Goal: Transaction & Acquisition: Obtain resource

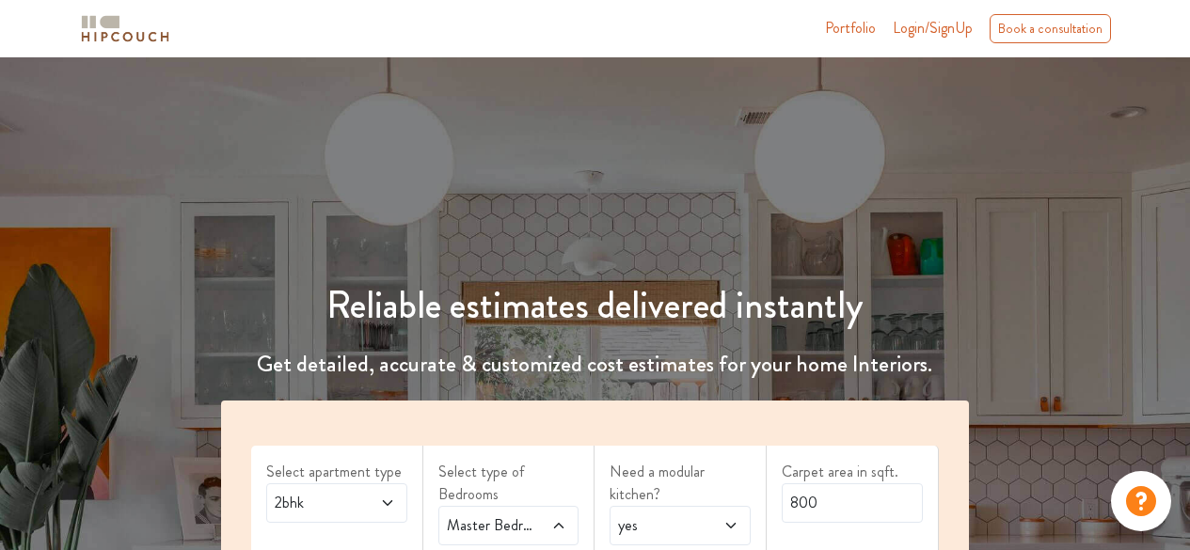
scroll to position [335, 0]
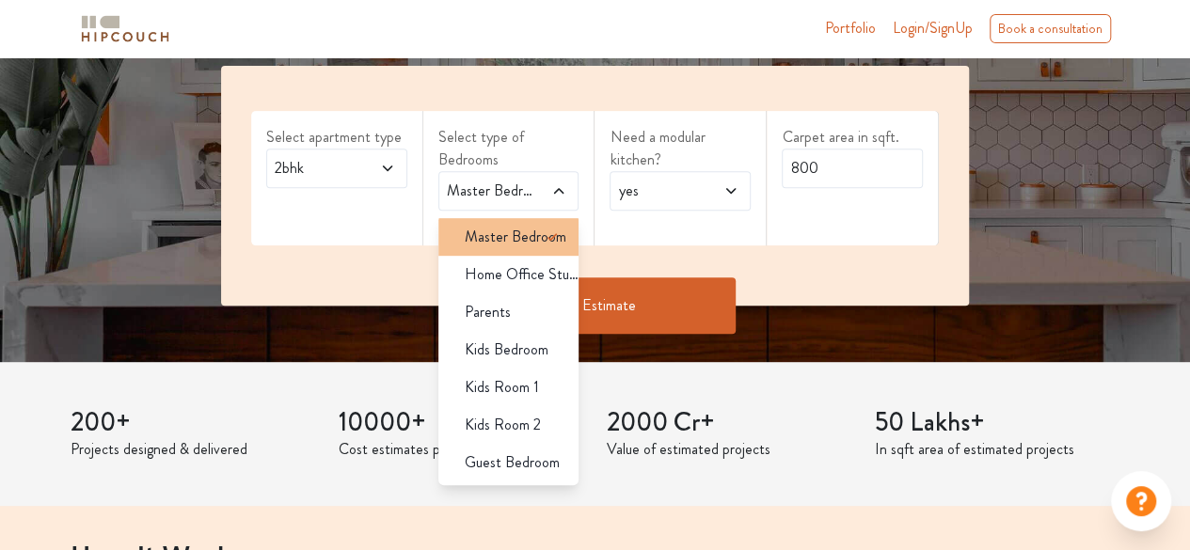
click at [523, 238] on span "Master Bedroom" at bounding box center [516, 237] width 102 height 23
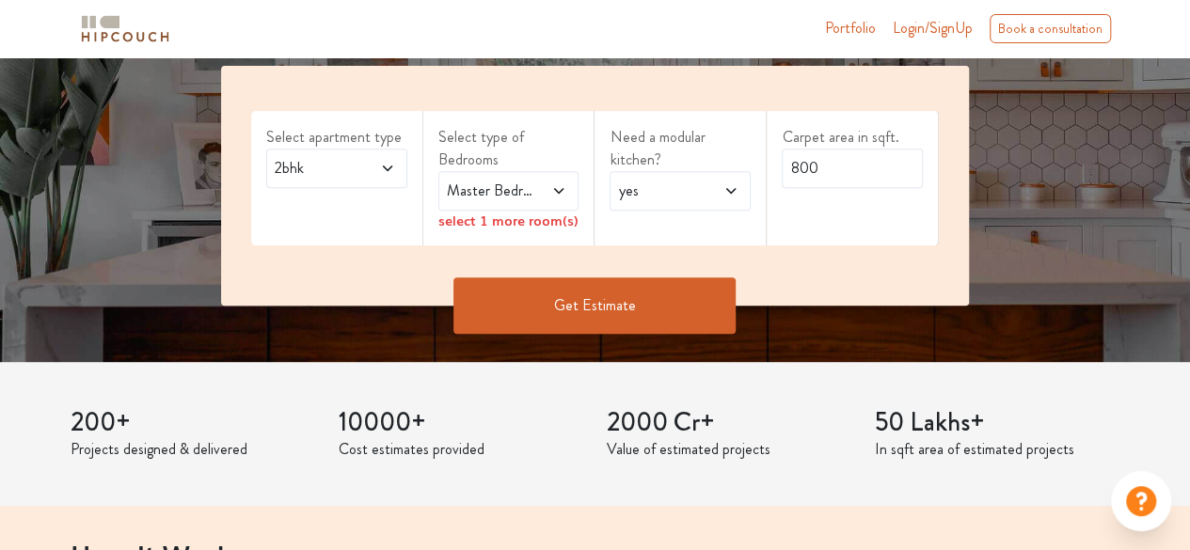
click at [750, 234] on div "Need a modular kitchen? yes" at bounding box center [681, 178] width 172 height 135
click at [538, 185] on span at bounding box center [551, 191] width 31 height 23
click at [527, 212] on div "select 1 more room(s)" at bounding box center [508, 221] width 141 height 20
click at [516, 223] on div "select 1 more room(s)" at bounding box center [508, 221] width 141 height 20
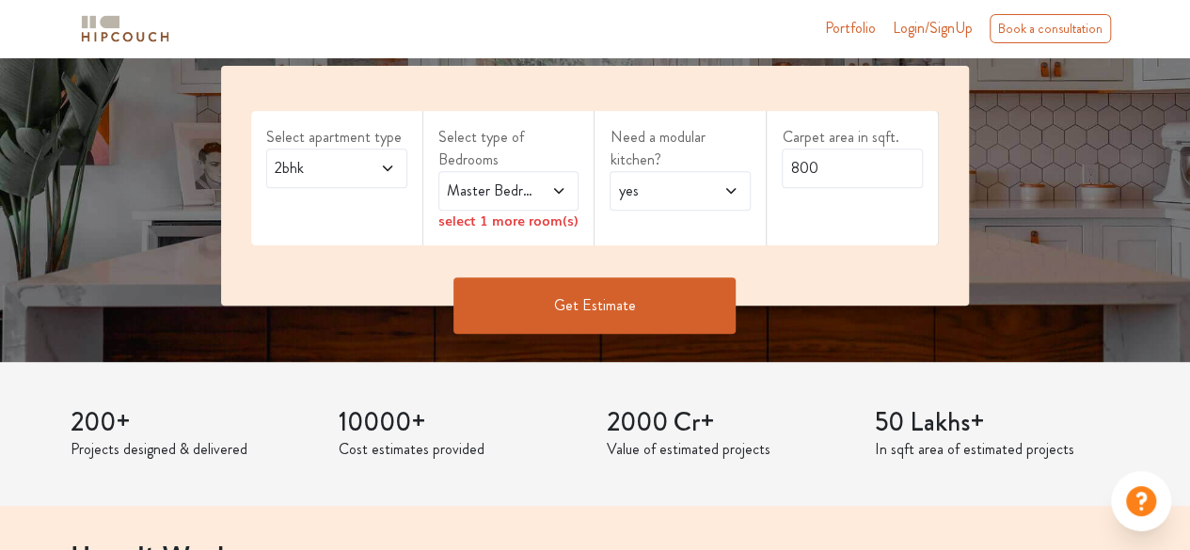
click at [566, 223] on div "select 1 more room(s)" at bounding box center [508, 221] width 141 height 20
click at [557, 188] on icon at bounding box center [558, 190] width 15 height 15
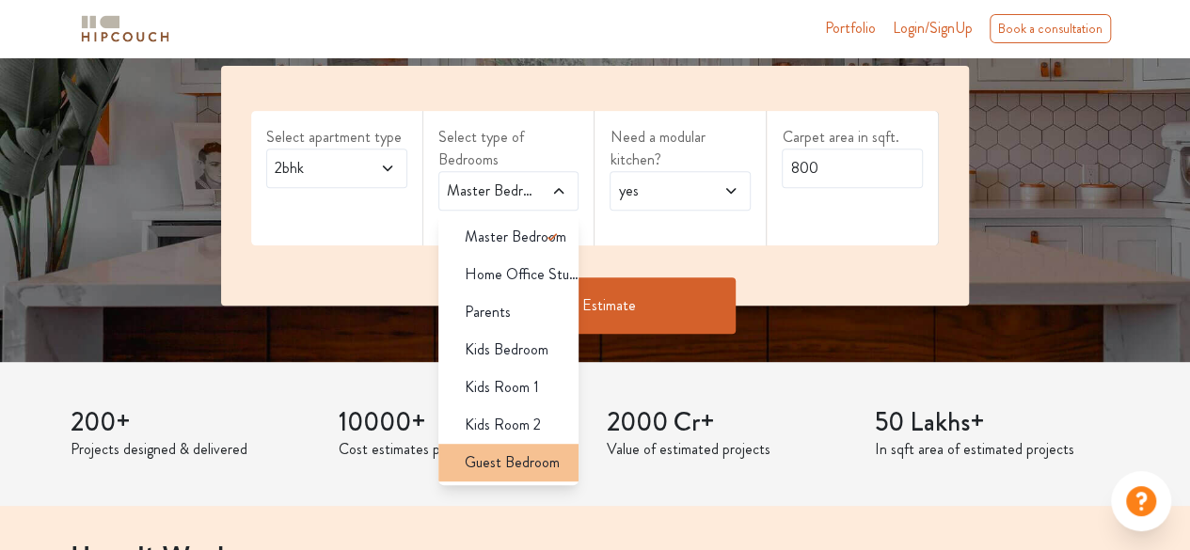
click at [516, 464] on span "Guest Bedroom" at bounding box center [512, 463] width 95 height 23
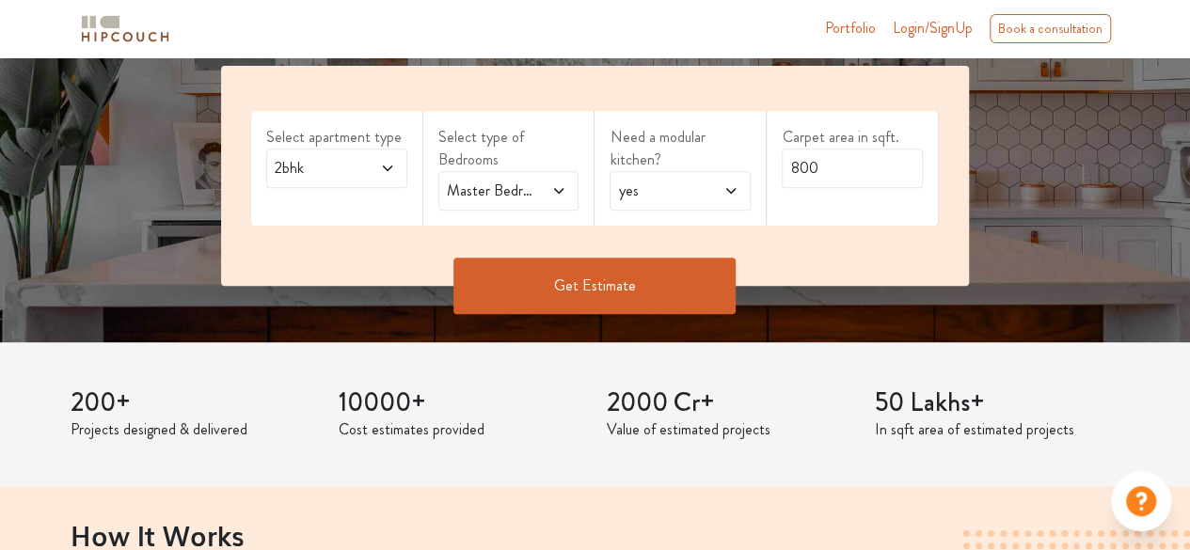
click at [632, 289] on button "Get Estimate" at bounding box center [595, 286] width 282 height 56
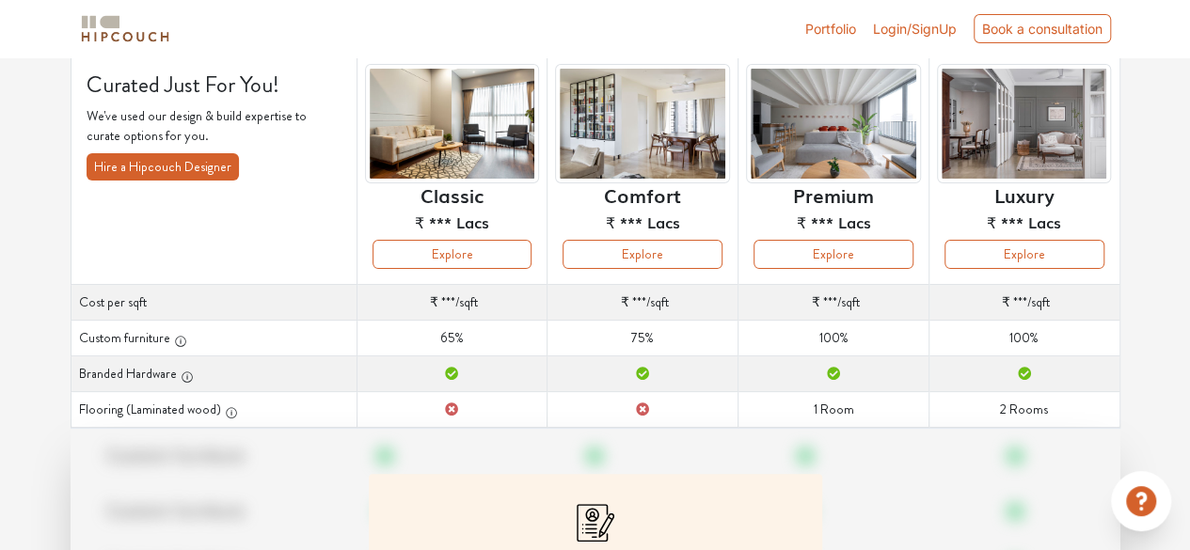
scroll to position [137, 0]
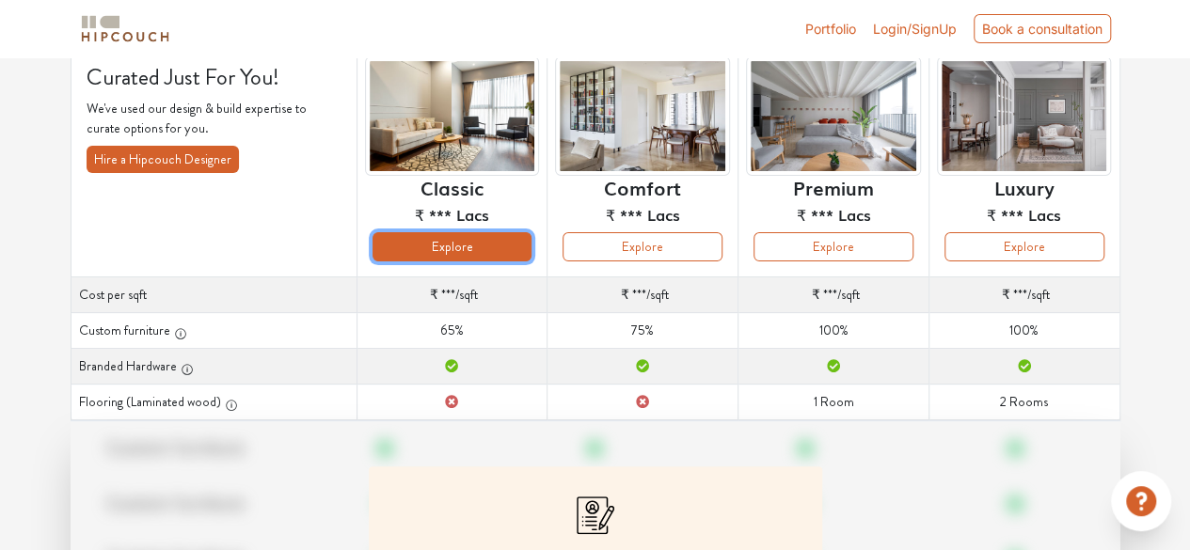
click at [466, 246] on button "Explore" at bounding box center [453, 246] width 160 height 29
